Goal: Transaction & Acquisition: Purchase product/service

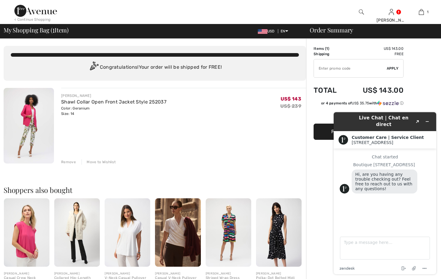
click at [279, 122] on div "[PERSON_NAME] Collar Open Front Jacket Style 252037 Color: Geranium Size: 14 Fi…" at bounding box center [183, 126] width 245 height 77
click at [430, 118] on button "Minimize widget" at bounding box center [427, 121] width 10 height 8
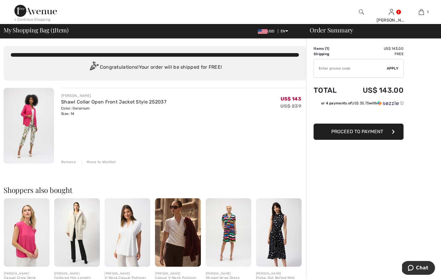
click at [387, 130] on button "Proceed to Payment" at bounding box center [359, 132] width 90 height 16
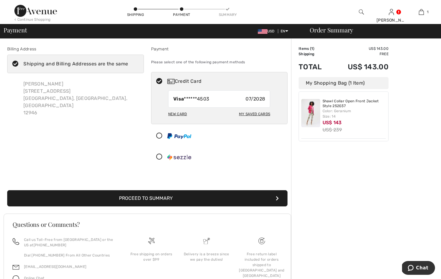
click at [227, 197] on button "Proceed to Summary" at bounding box center [147, 198] width 280 height 16
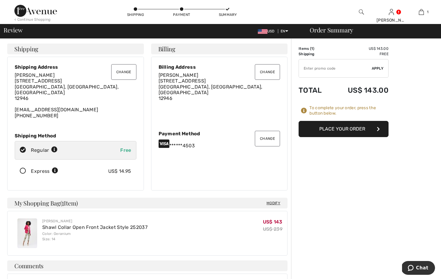
click at [269, 134] on button "Change" at bounding box center [267, 139] width 25 height 16
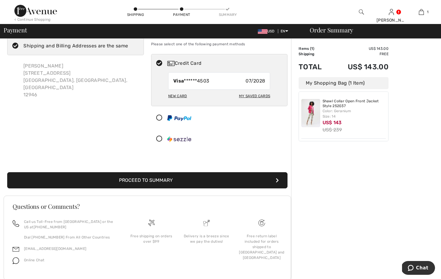
click at [175, 94] on div "New Card" at bounding box center [177, 96] width 19 height 10
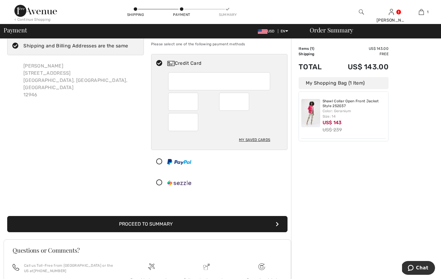
click at [251, 139] on div "My Saved Cards" at bounding box center [254, 140] width 31 height 10
radio input "true"
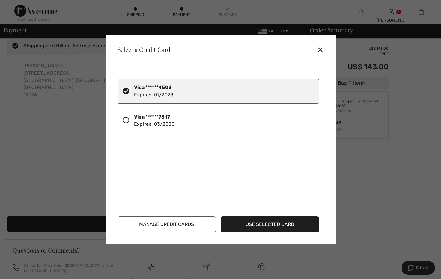
click at [126, 121] on icon at bounding box center [126, 120] width 7 height 7
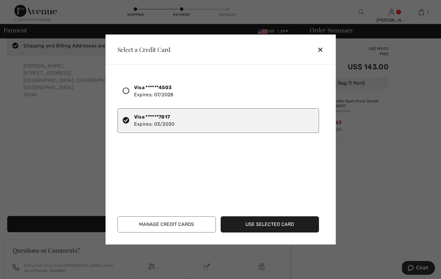
click at [252, 222] on button "Use Selected Card" at bounding box center [270, 224] width 98 height 16
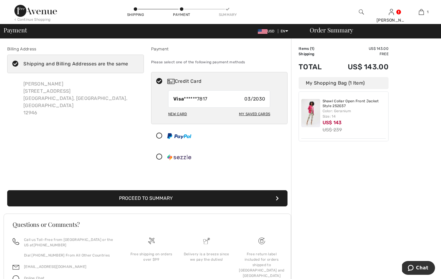
click at [224, 194] on button "Proceed to Summary" at bounding box center [147, 198] width 280 height 16
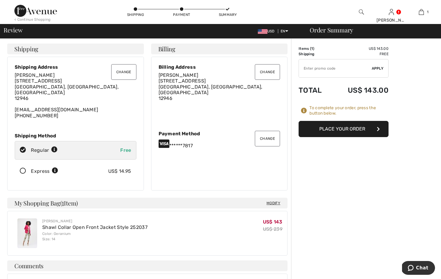
click at [341, 127] on button "Place Your Order" at bounding box center [344, 129] width 90 height 16
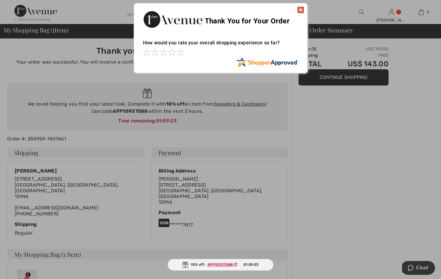
click at [299, 9] on img at bounding box center [300, 9] width 7 height 7
